Goal: Task Accomplishment & Management: Use online tool/utility

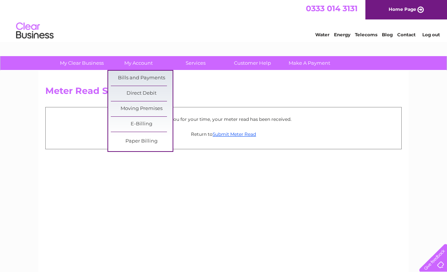
click at [153, 78] on link "Bills and Payments" at bounding box center [142, 78] width 62 height 15
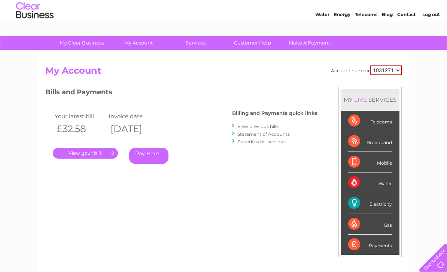
scroll to position [20, 0]
click at [103, 156] on link "." at bounding box center [85, 153] width 65 height 11
click at [106, 152] on link "." at bounding box center [85, 153] width 65 height 11
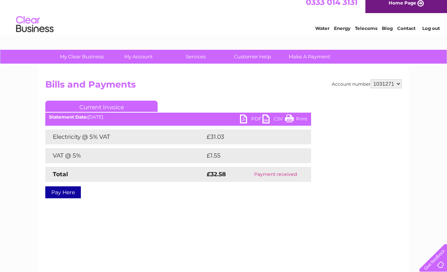
scroll to position [3, 0]
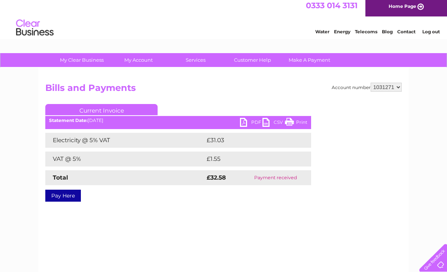
click at [242, 125] on link "PDF" at bounding box center [251, 123] width 22 height 11
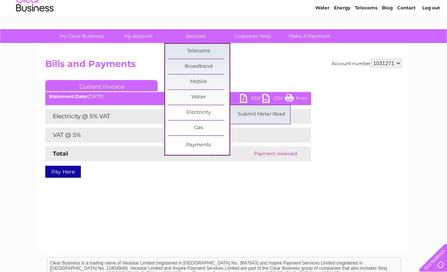
click at [277, 117] on link "Submit Meter Read" at bounding box center [262, 114] width 62 height 15
